Goal: Book appointment/travel/reservation

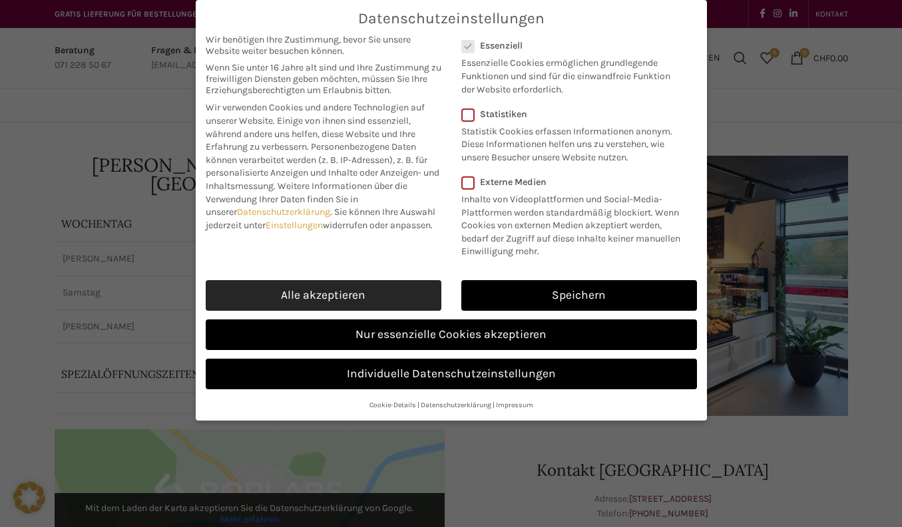
click at [333, 305] on link "Alle akzeptieren" at bounding box center [324, 295] width 236 height 31
checkbox input "true"
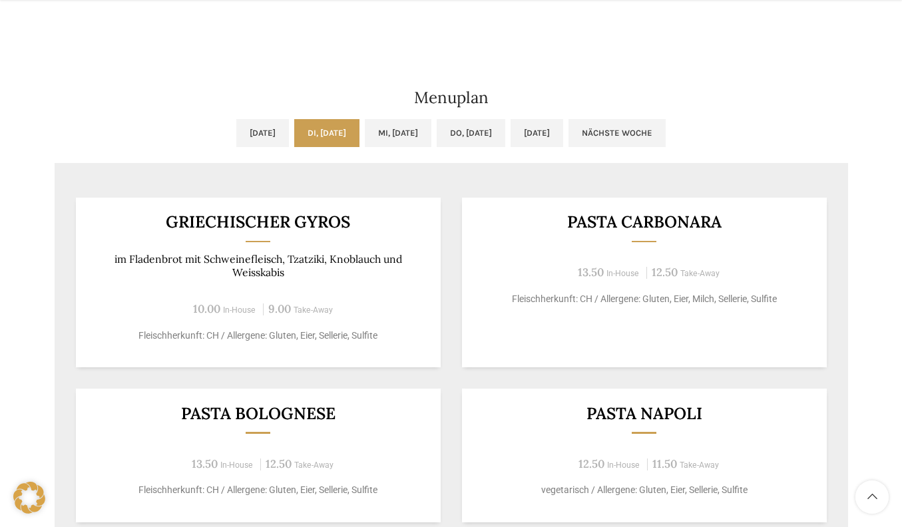
scroll to position [666, 0]
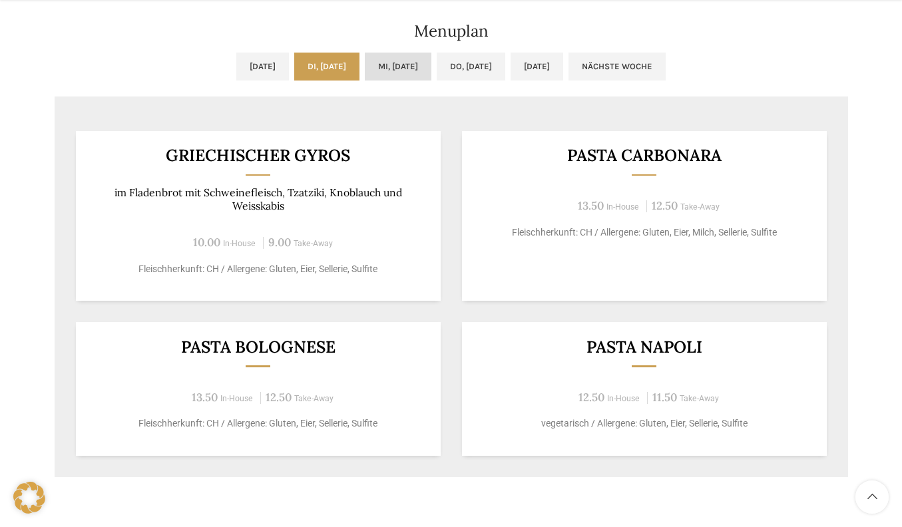
click at [405, 67] on link "Mi, [DATE]" at bounding box center [398, 67] width 67 height 28
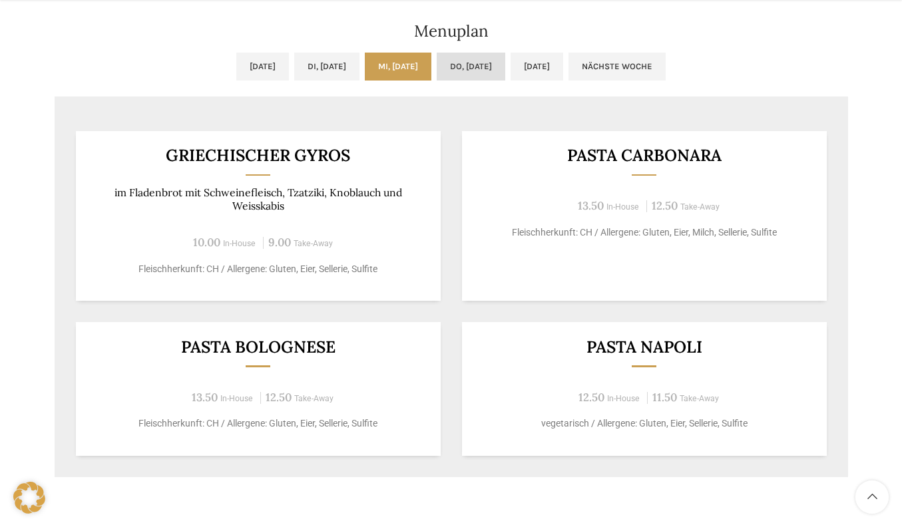
click at [474, 65] on link "Do, [DATE]" at bounding box center [471, 67] width 69 height 28
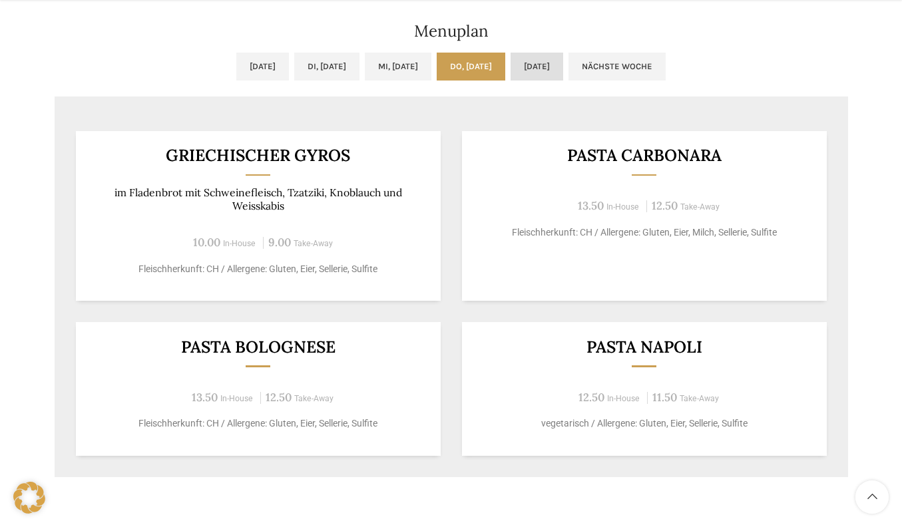
click at [559, 65] on link "[DATE]" at bounding box center [537, 67] width 53 height 28
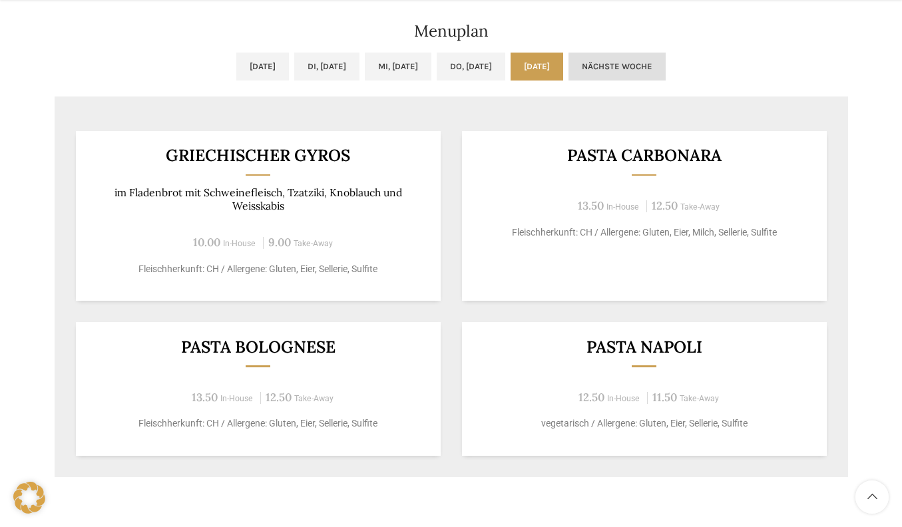
click at [661, 69] on link "Nächste Woche" at bounding box center [617, 67] width 97 height 28
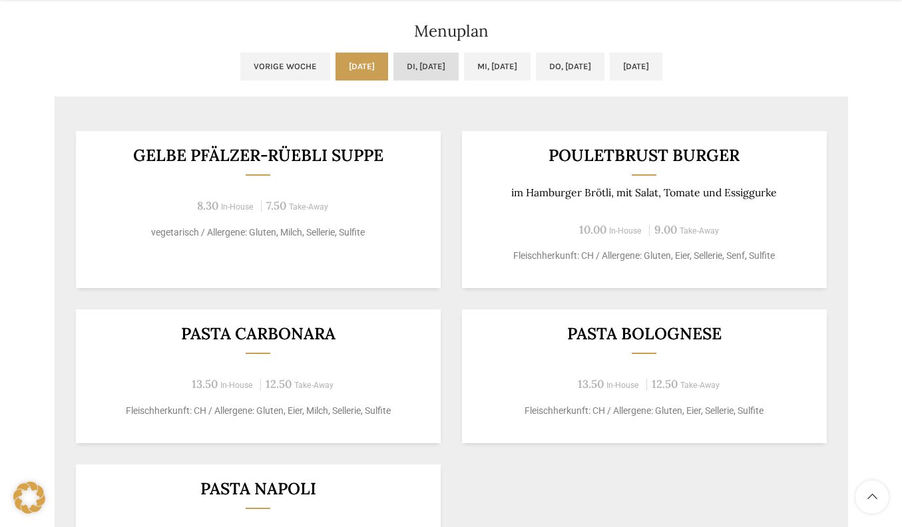
click at [438, 61] on link "Di, [DATE]" at bounding box center [426, 67] width 65 height 28
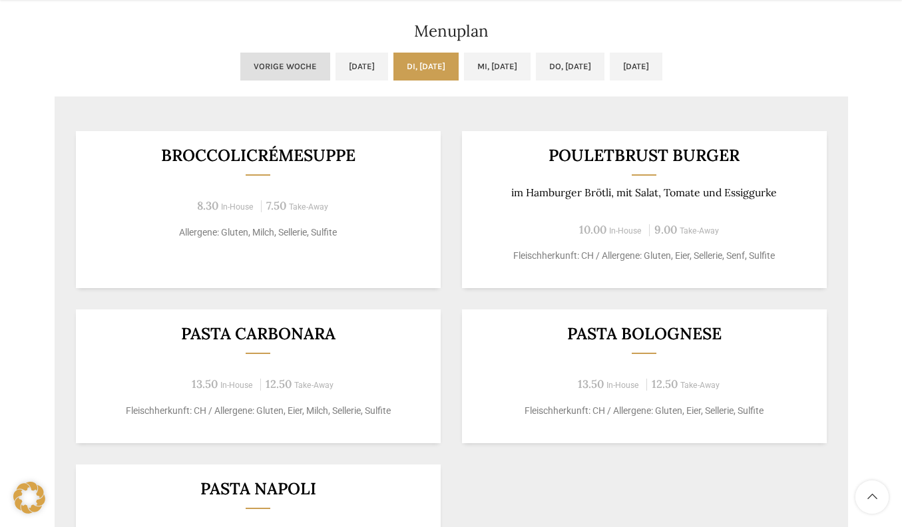
click at [243, 64] on link "Vorige Woche" at bounding box center [285, 67] width 90 height 28
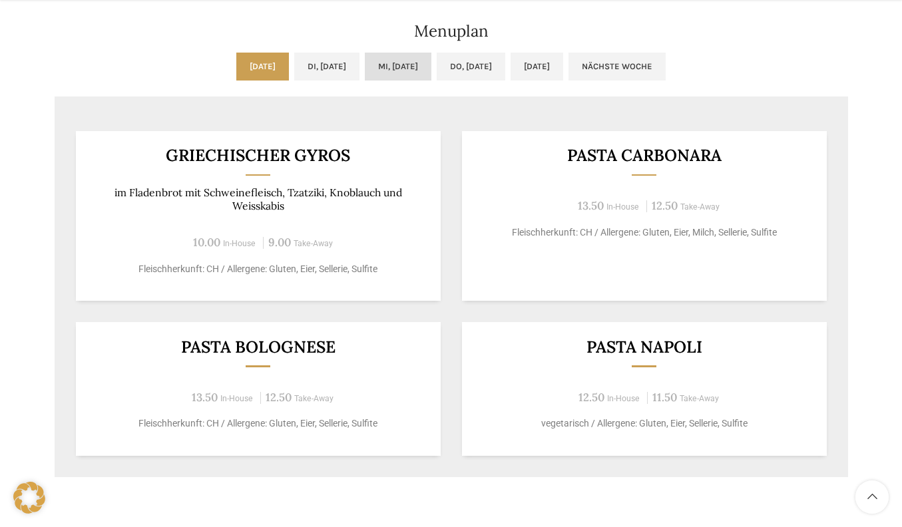
click at [403, 67] on link "Mi, [DATE]" at bounding box center [398, 67] width 67 height 28
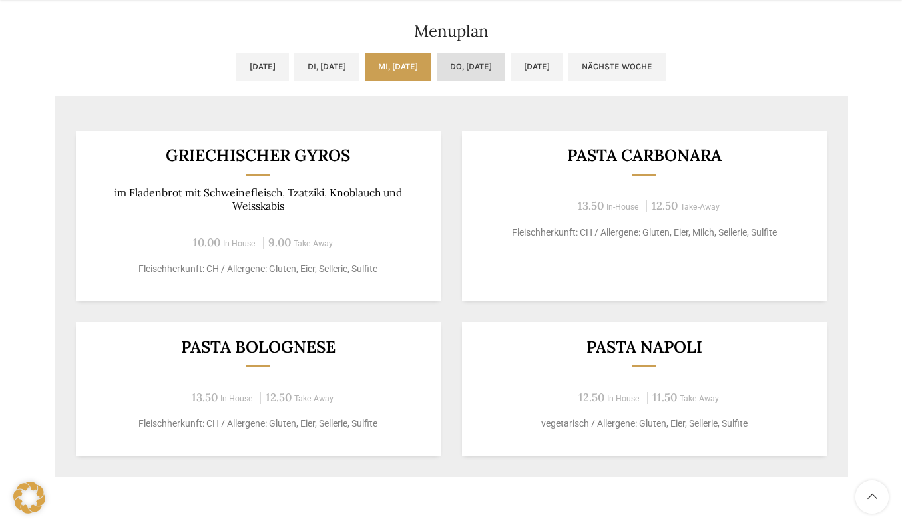
click at [500, 58] on link "Do, [DATE]" at bounding box center [471, 67] width 69 height 28
click at [492, 67] on link "Do, [DATE]" at bounding box center [471, 67] width 69 height 28
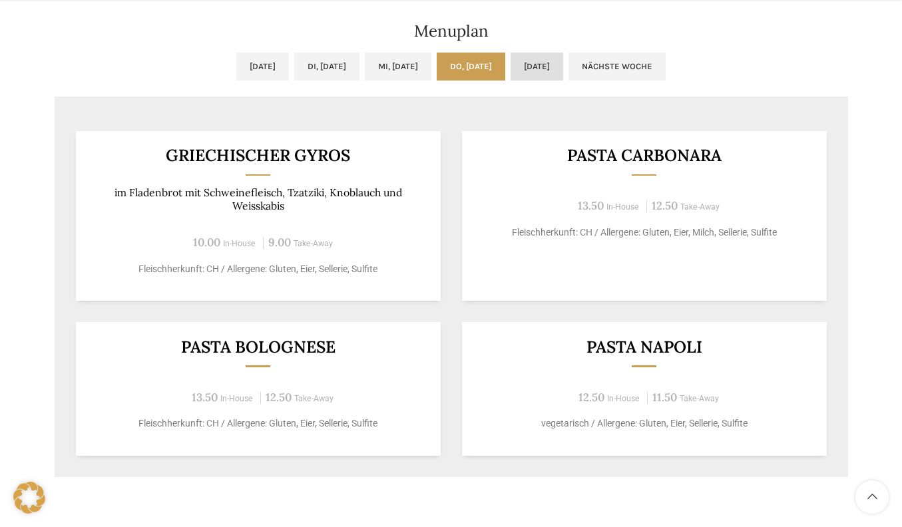
click at [546, 65] on link "[DATE]" at bounding box center [537, 67] width 53 height 28
click at [255, 67] on link "[DATE]" at bounding box center [262, 67] width 53 height 28
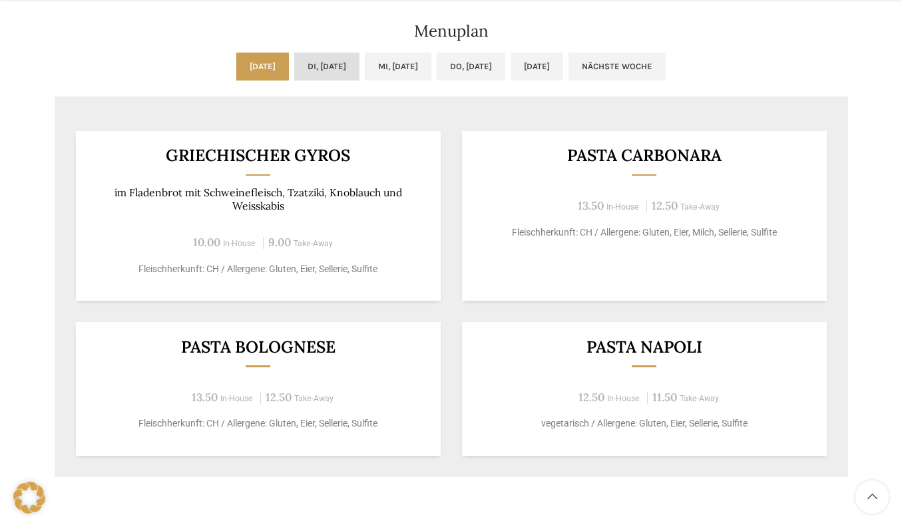
click at [326, 72] on link "Di, [DATE]" at bounding box center [326, 67] width 65 height 28
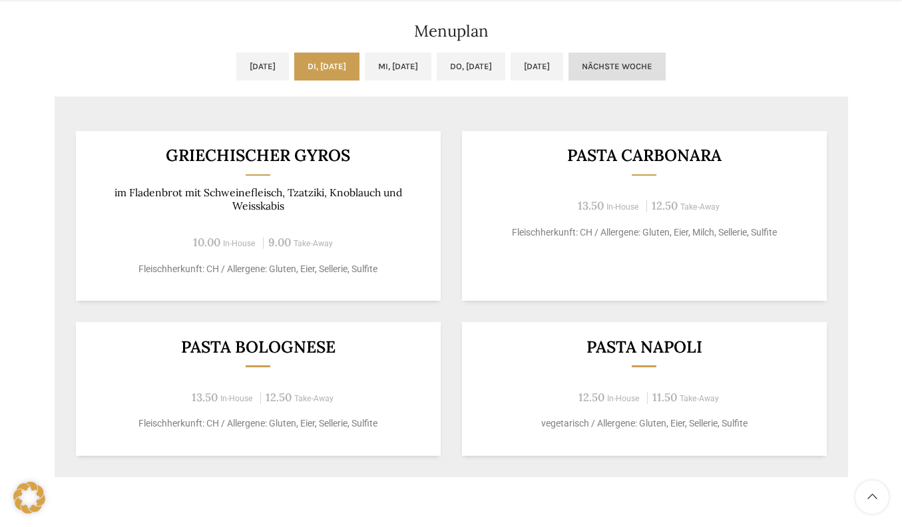
click at [663, 63] on link "Nächste Woche" at bounding box center [617, 67] width 97 height 28
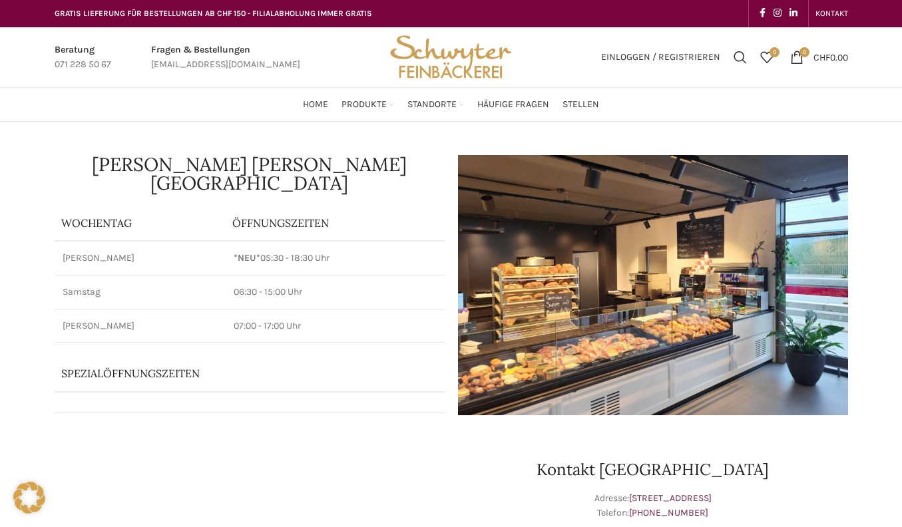
scroll to position [0, 0]
